Goal: Find specific page/section

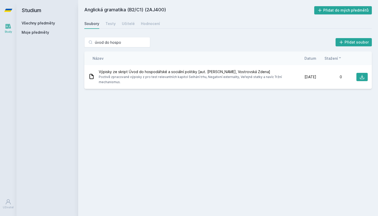
type input "úvod do hospodaření"
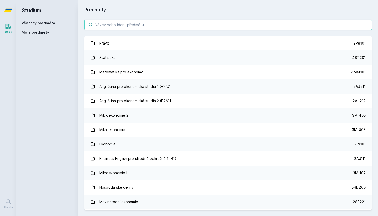
click at [93, 25] on input "search" at bounding box center [228, 25] width 288 height 10
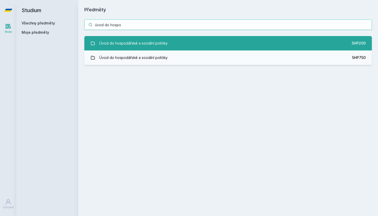
type input "úvod do hospo"
click at [132, 45] on div "Úvod do hospodářské a sociální politiky" at bounding box center [133, 43] width 68 height 10
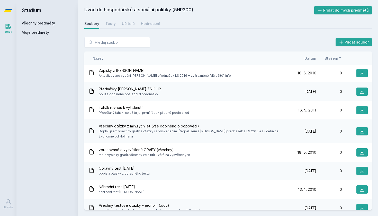
scroll to position [167, 0]
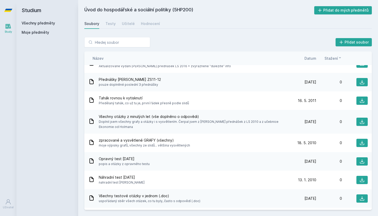
click at [157, 131] on div "Všechny otázky z minulých let (vše doplněno o odpovědi) Doplnil jsem všechny gr…" at bounding box center [228, 122] width 288 height 24
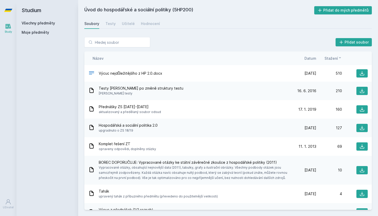
scroll to position [0, 0]
click at [360, 73] on icon at bounding box center [362, 73] width 5 height 5
